Goal: Information Seeking & Learning: Find specific fact

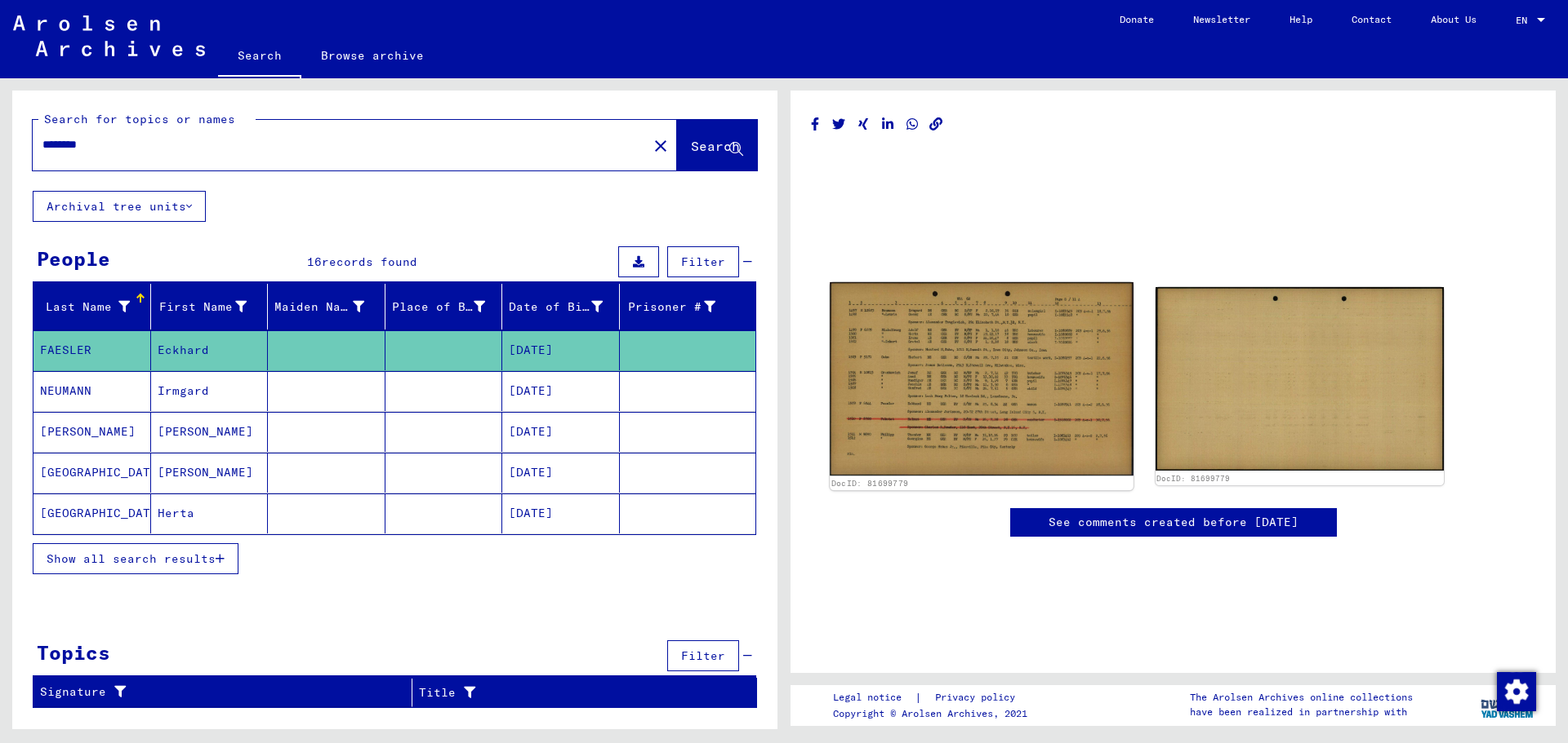
click at [988, 370] on img at bounding box center [980, 379] width 303 height 194
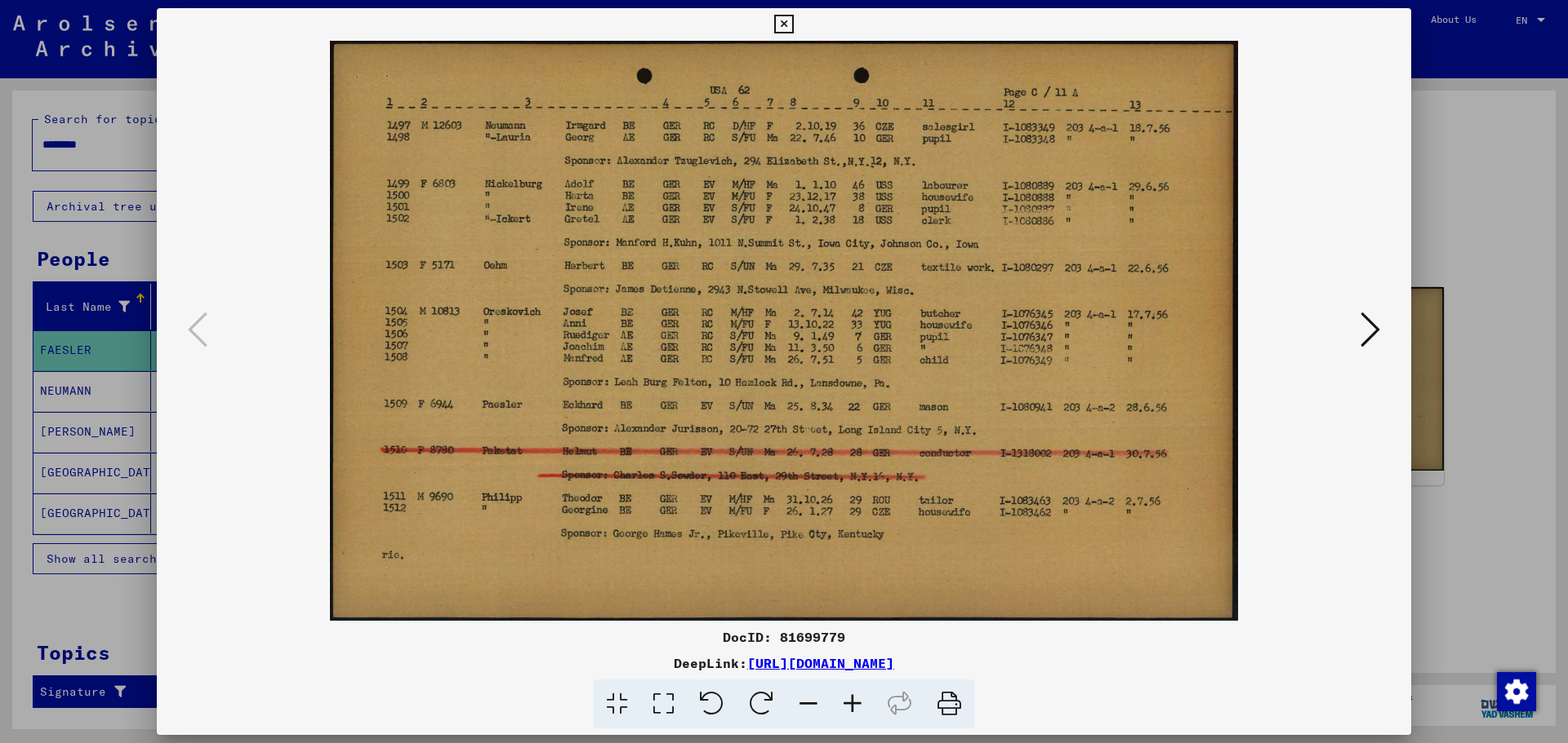
click at [1376, 327] on icon at bounding box center [1370, 329] width 20 height 39
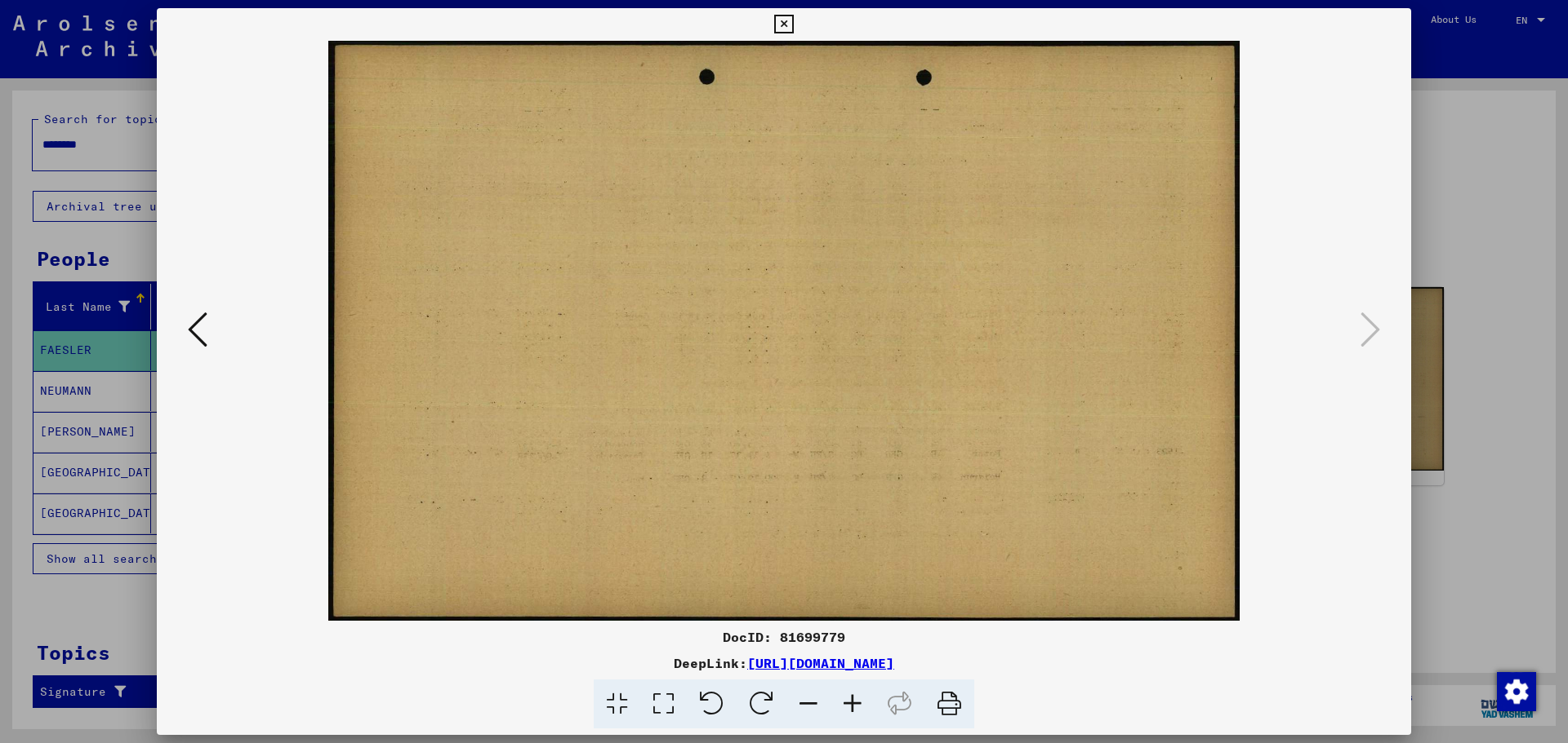
click at [190, 315] on icon at bounding box center [198, 329] width 20 height 39
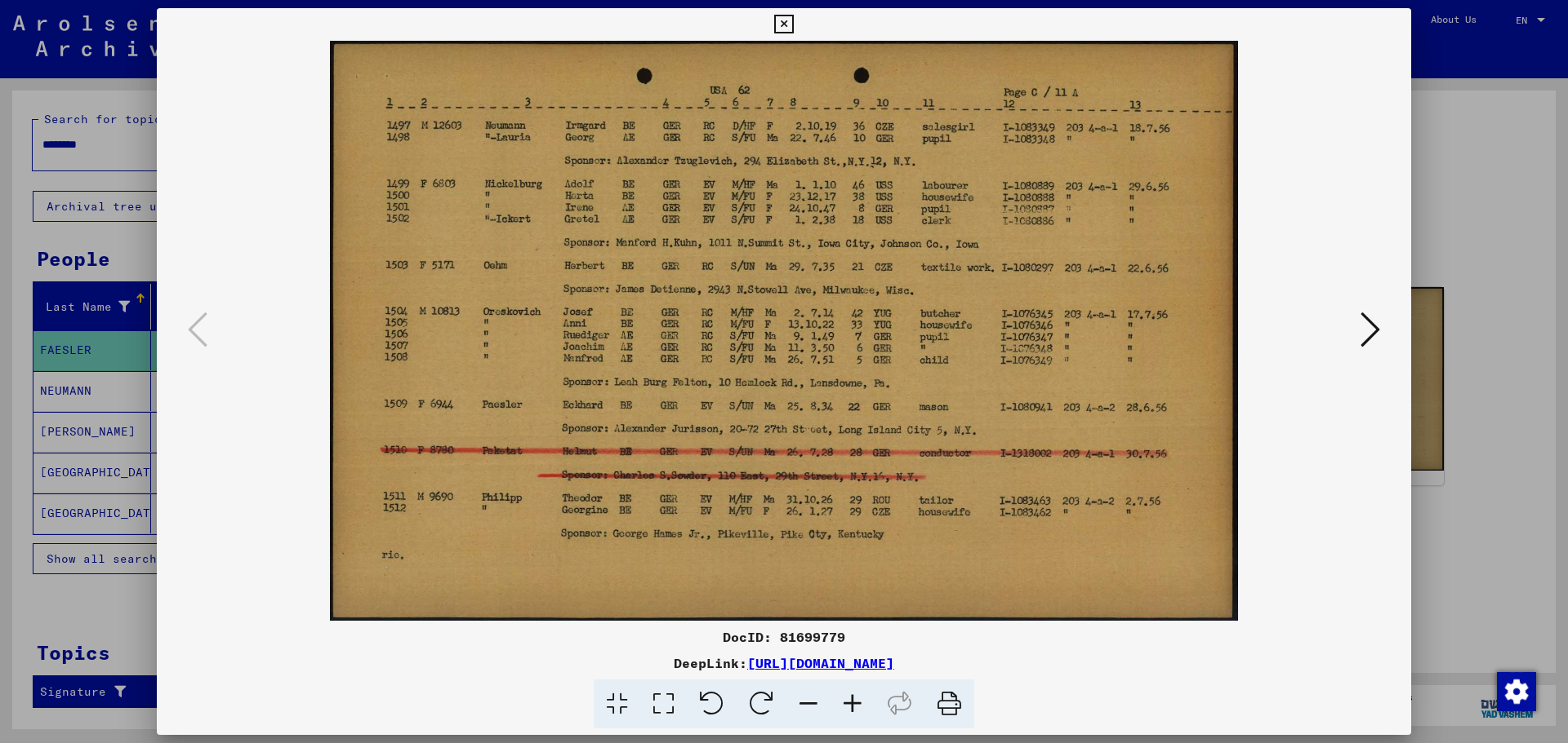
click at [784, 18] on icon at bounding box center [784, 24] width 19 height 20
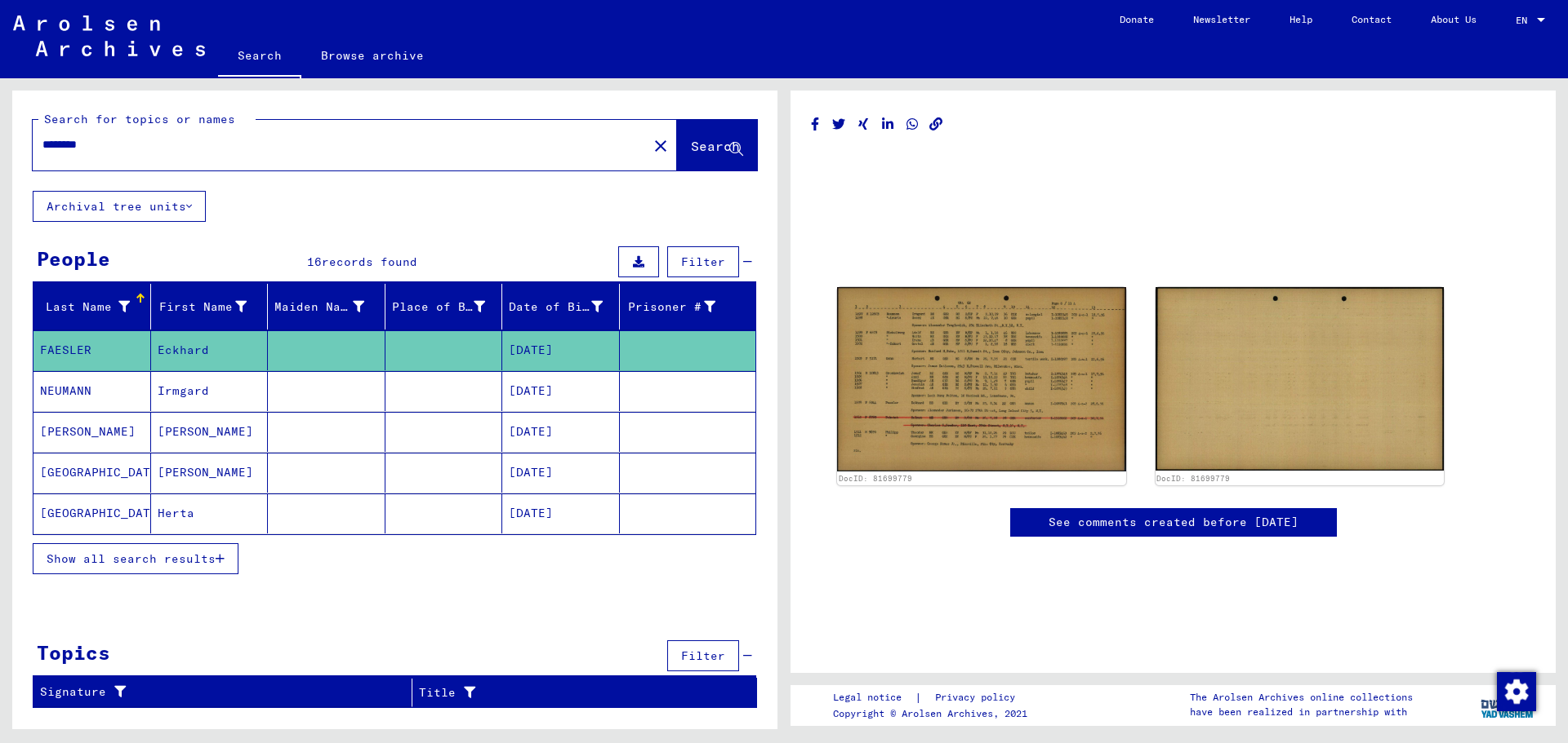
drag, startPoint x: 182, startPoint y: 142, endPoint x: 1, endPoint y: 142, distance: 181.0
click at [1, 142] on div "Search for topics or names ******** close Search Archival tree units People 16 …" at bounding box center [392, 404] width 784 height 651
type input "*********"
click at [700, 141] on span "Search" at bounding box center [715, 145] width 49 height 16
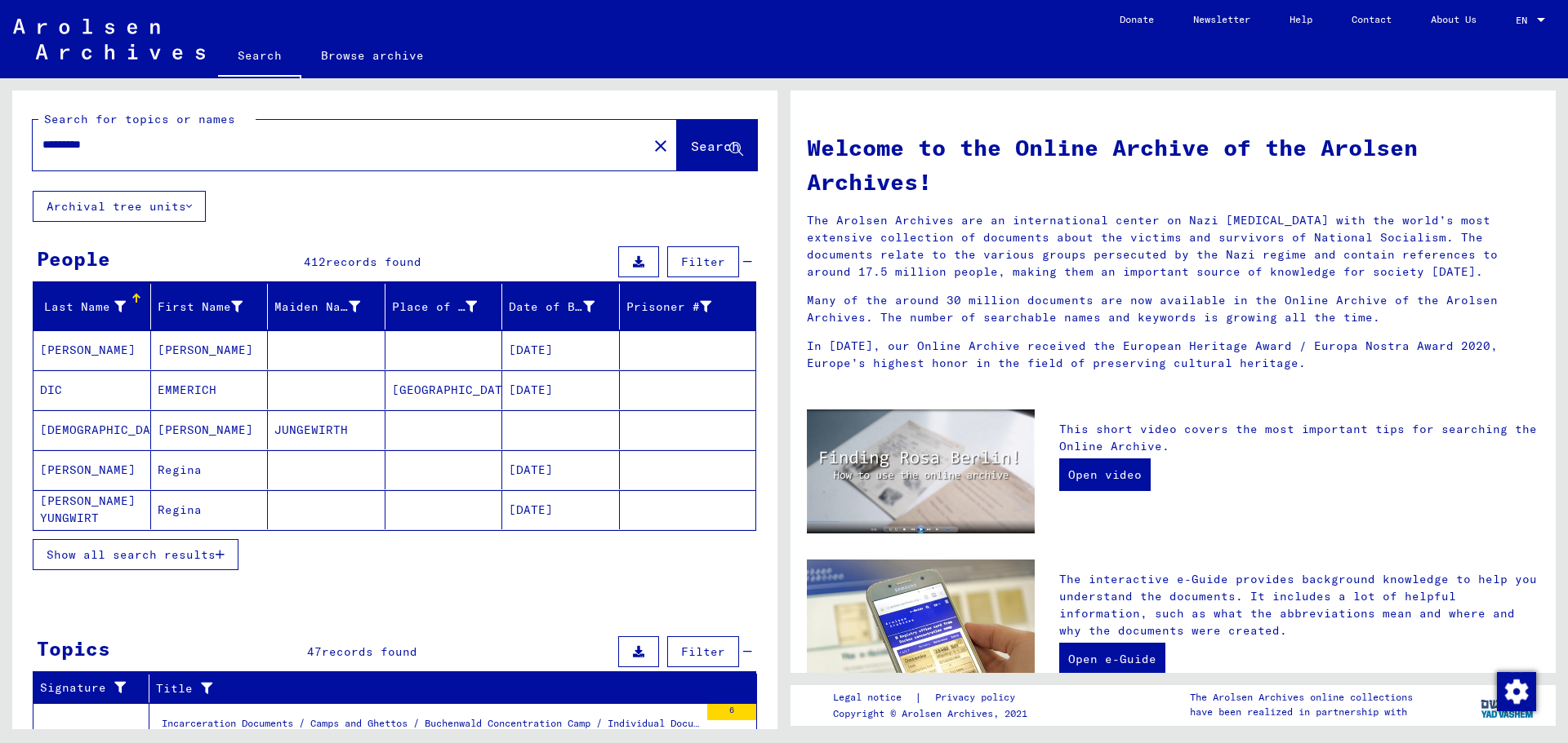
click at [86, 463] on mat-cell "[PERSON_NAME]" at bounding box center [92, 470] width 118 height 39
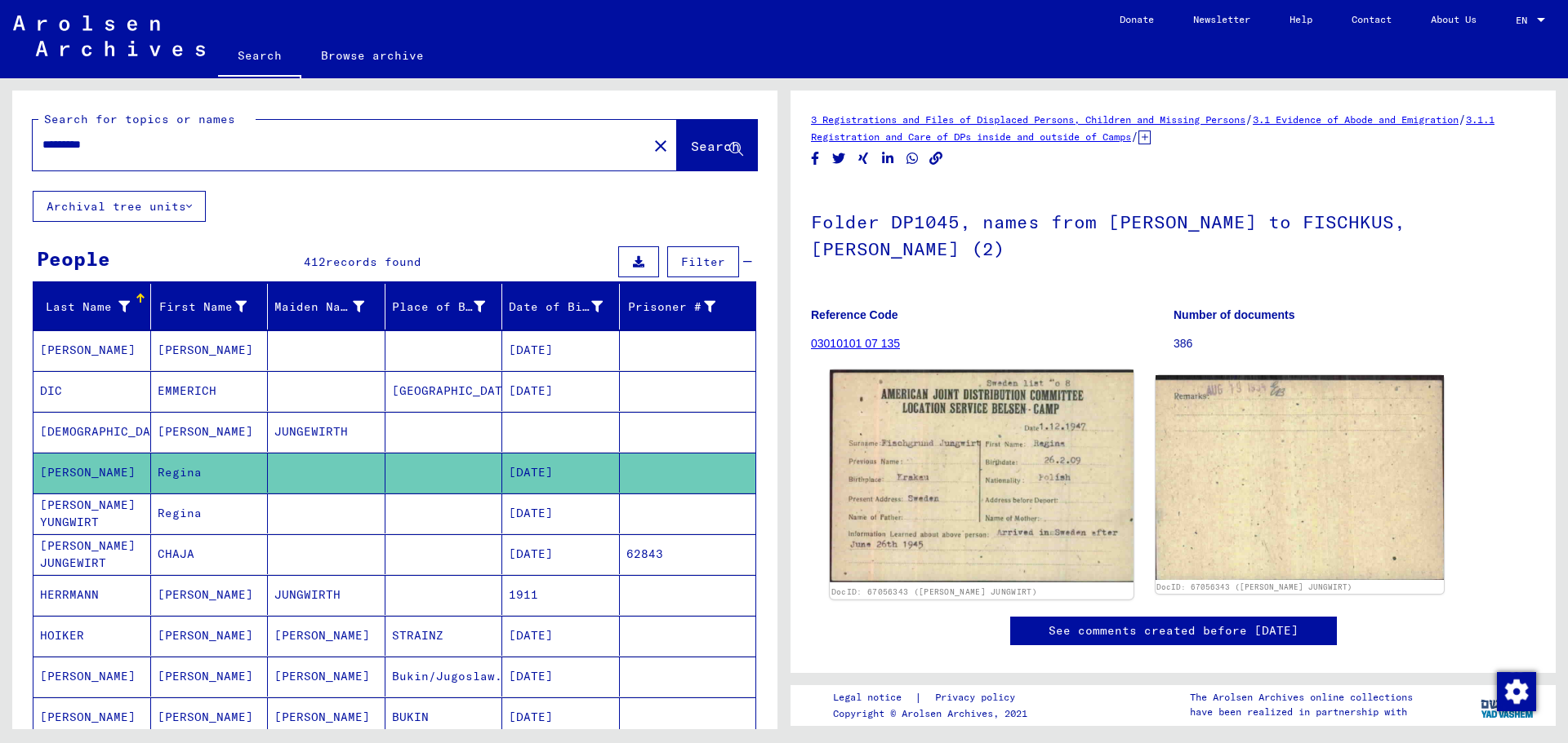
click at [949, 438] on img at bounding box center [980, 477] width 303 height 213
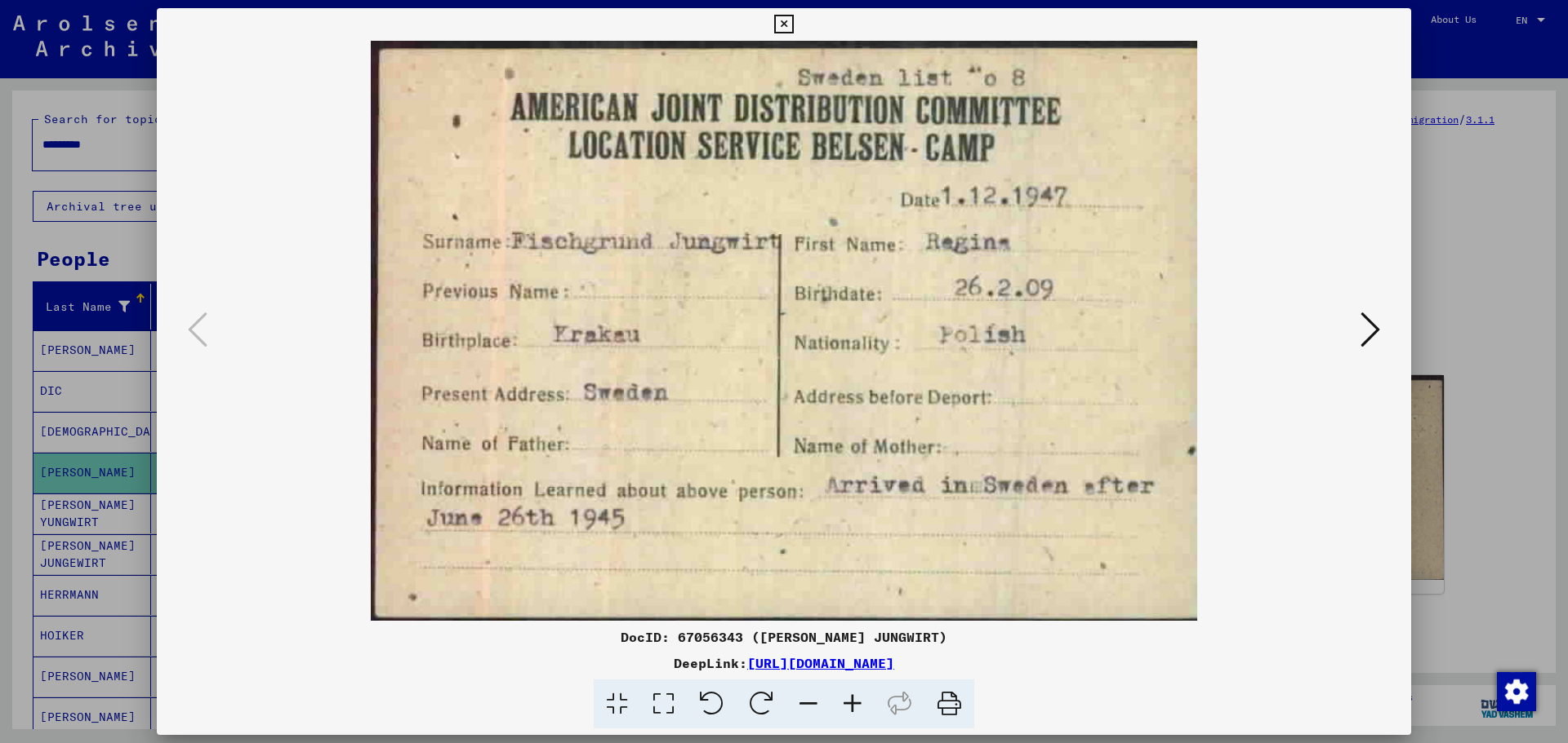
click at [1371, 330] on icon at bounding box center [1370, 329] width 20 height 39
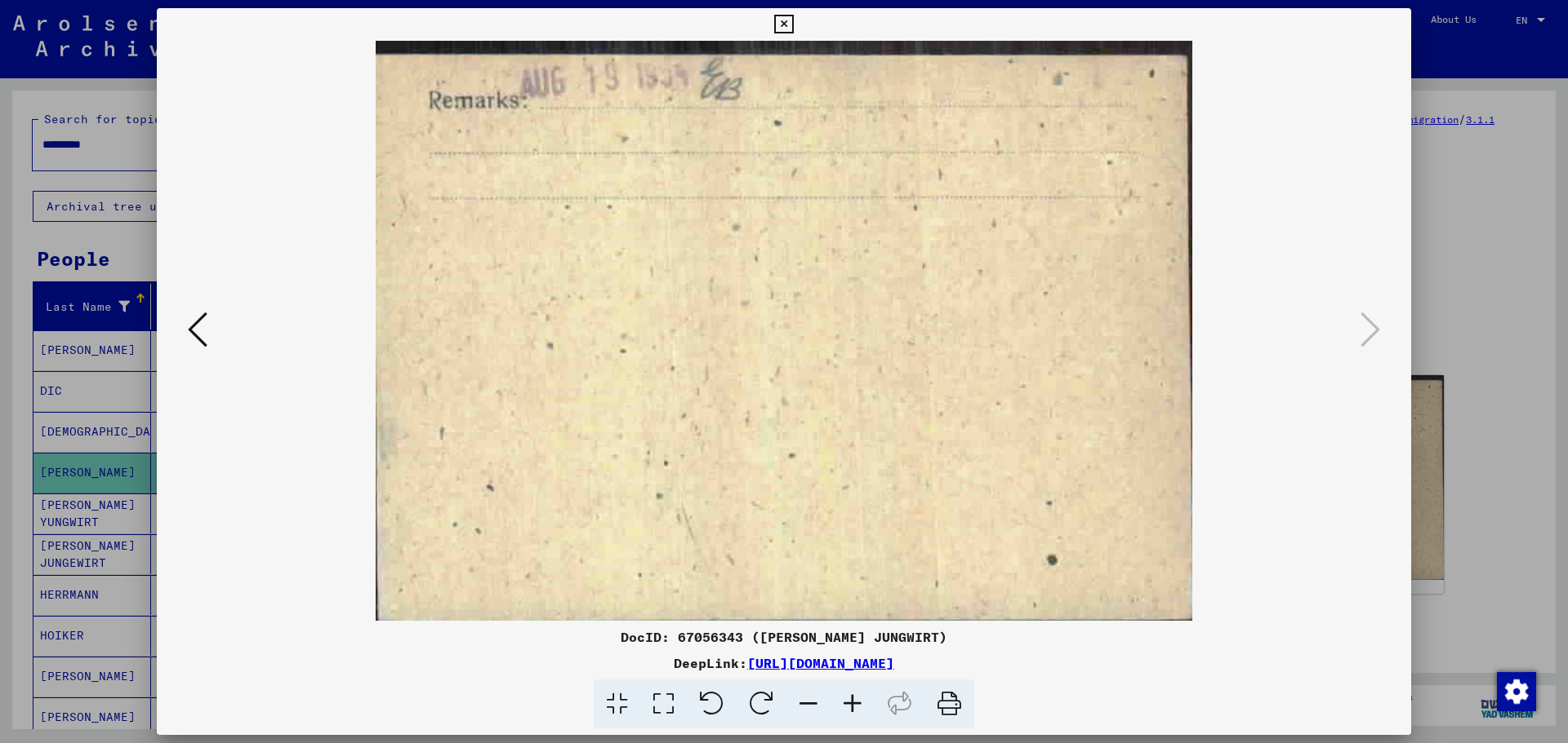
click at [781, 16] on icon at bounding box center [784, 24] width 19 height 20
